Goal: Task Accomplishment & Management: Manage account settings

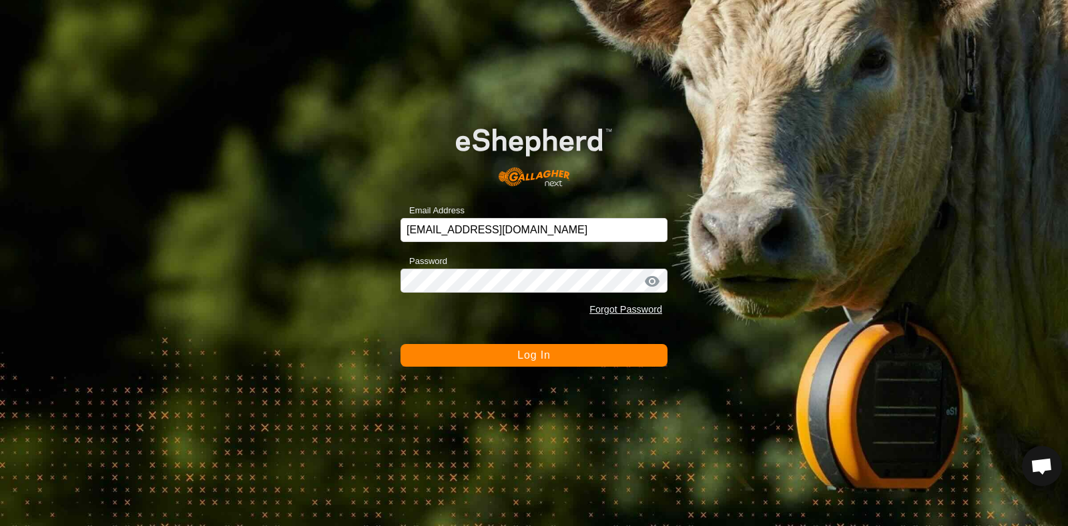
click at [549, 354] on span "Log In" at bounding box center [533, 355] width 33 height 11
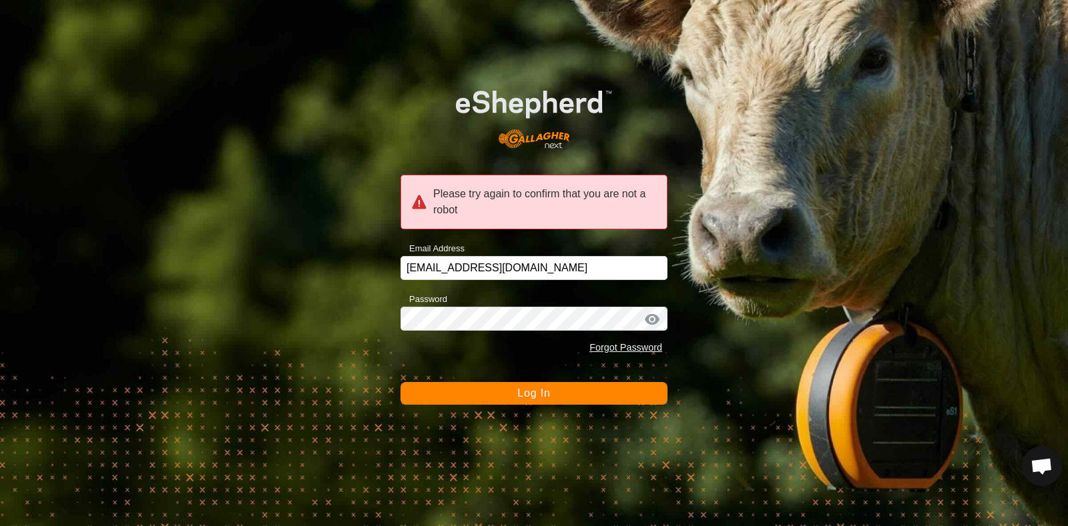
click at [507, 386] on button "Log In" at bounding box center [533, 393] width 267 height 23
click at [520, 394] on span "Log In" at bounding box center [533, 393] width 33 height 11
